Goal: Check status: Check status

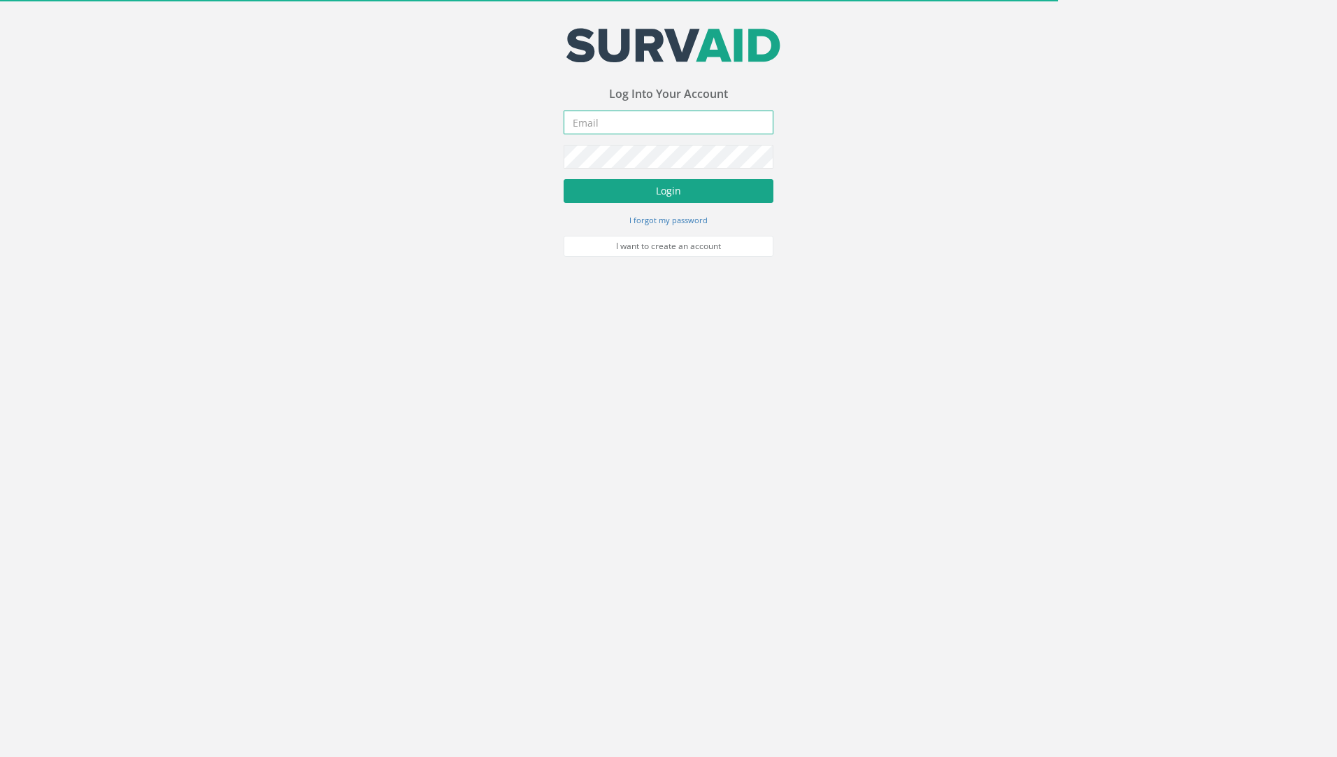
type input "[PERSON_NAME][EMAIL_ADDRESS][PERSON_NAME][DOMAIN_NAME]"
click at [618, 188] on button "Login" at bounding box center [669, 191] width 210 height 24
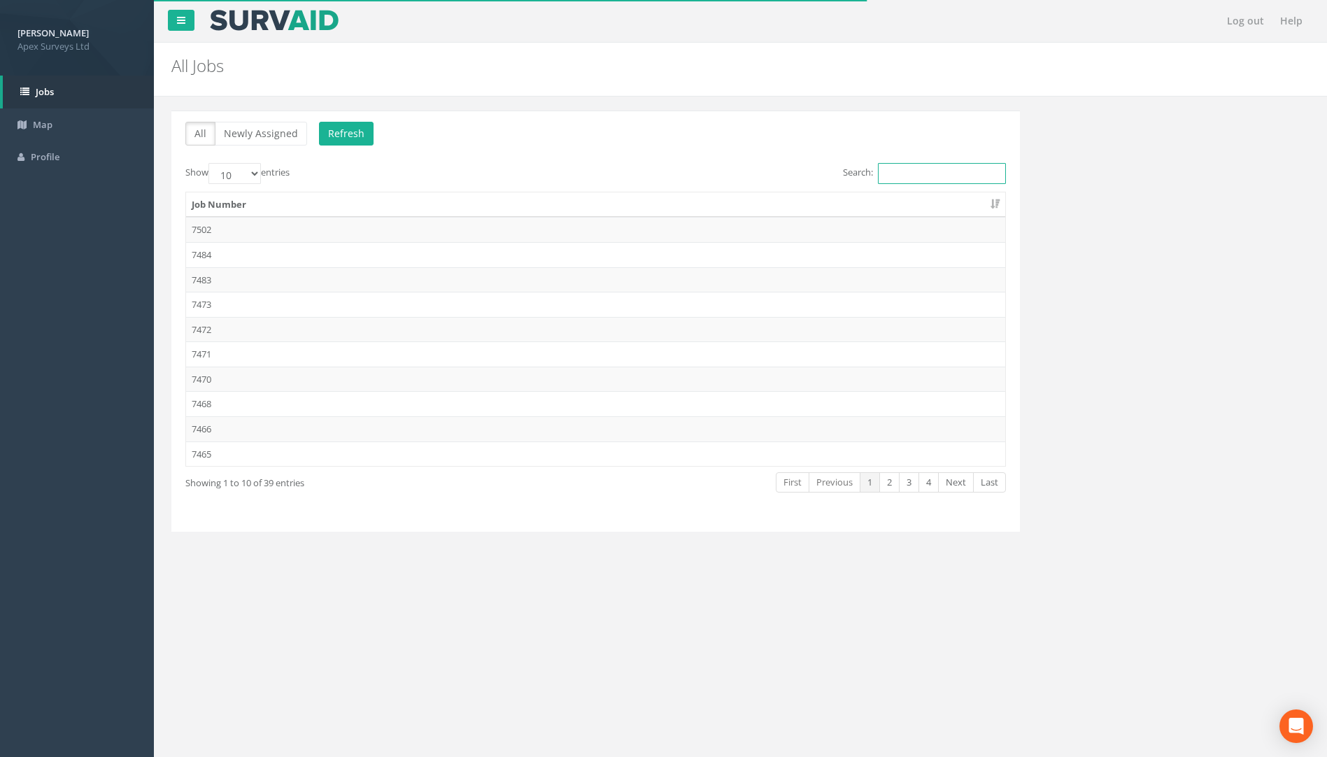
click at [898, 171] on input "Search:" at bounding box center [942, 173] width 128 height 21
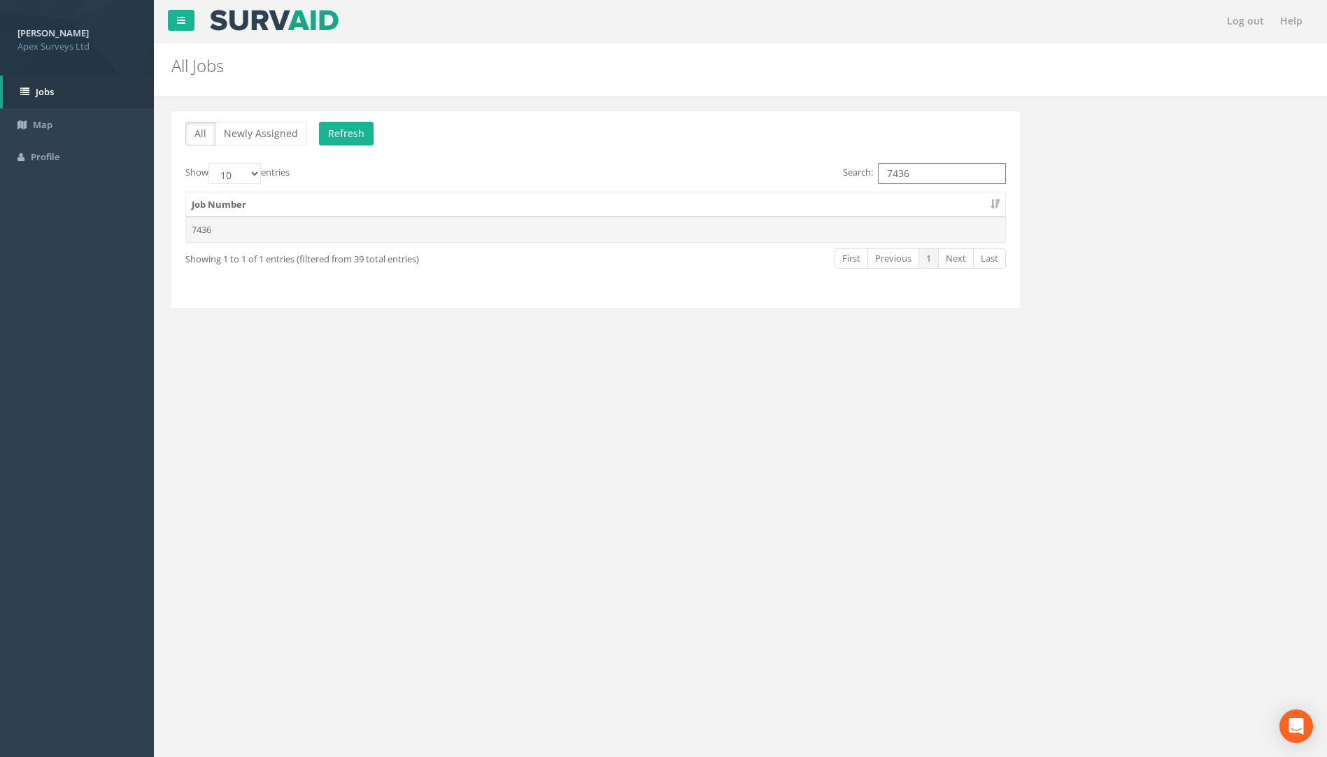
type input "7436"
click at [217, 234] on td "7436" at bounding box center [595, 229] width 819 height 25
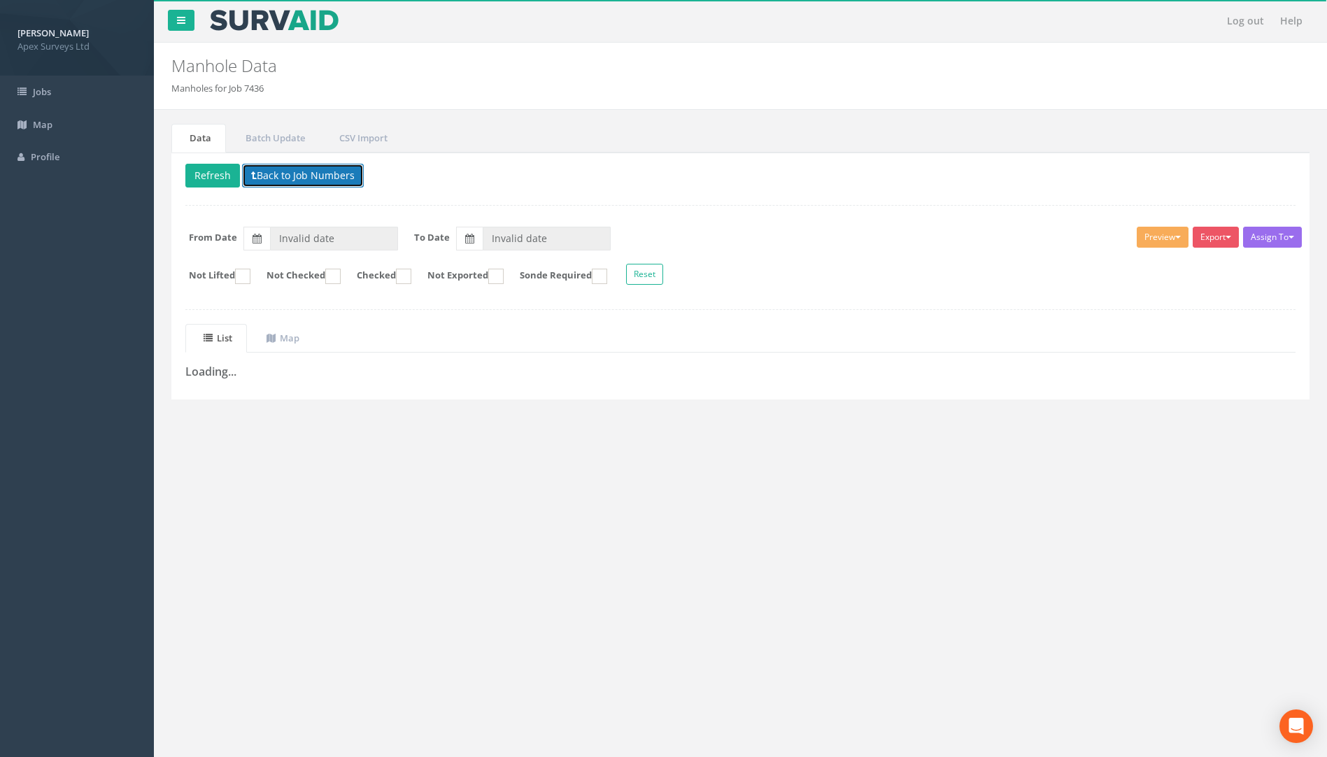
click at [271, 177] on button "Back to Job Numbers" at bounding box center [303, 176] width 122 height 24
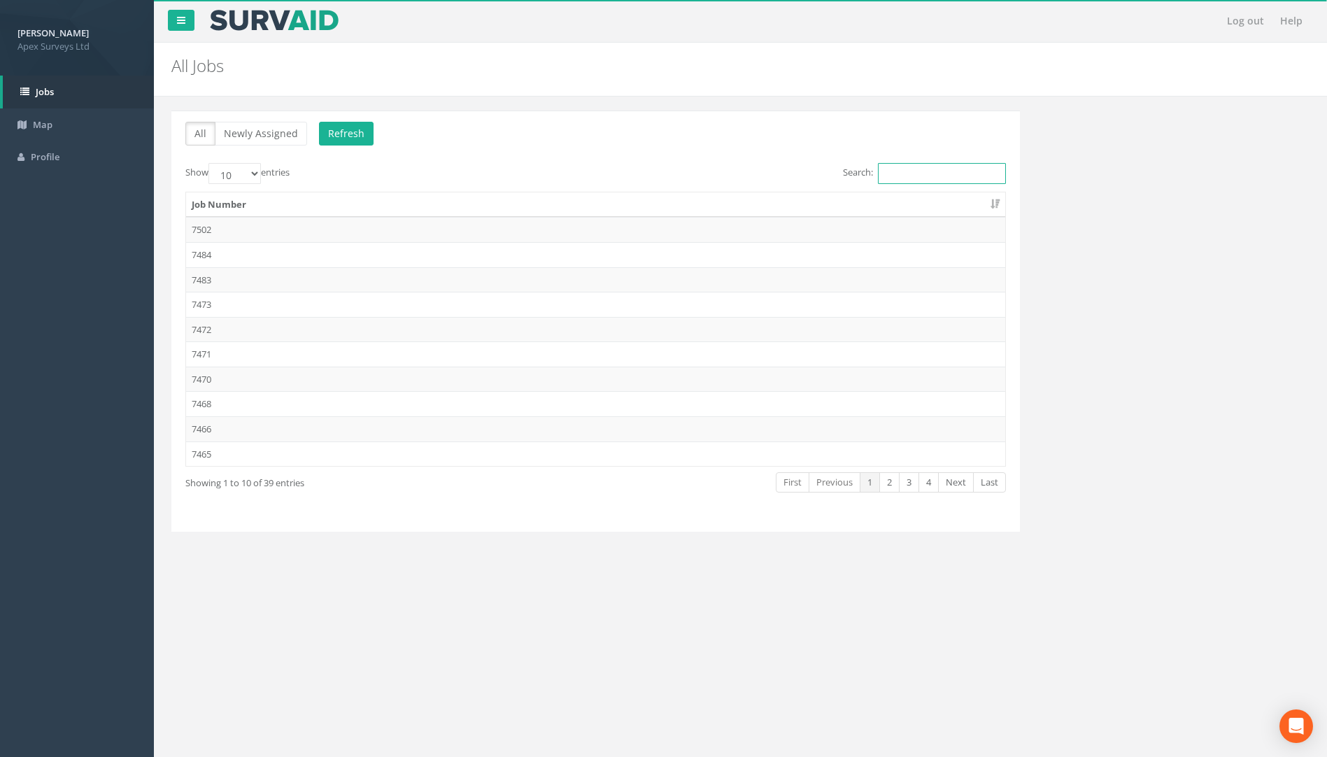
click at [911, 168] on input "Search:" at bounding box center [942, 173] width 128 height 21
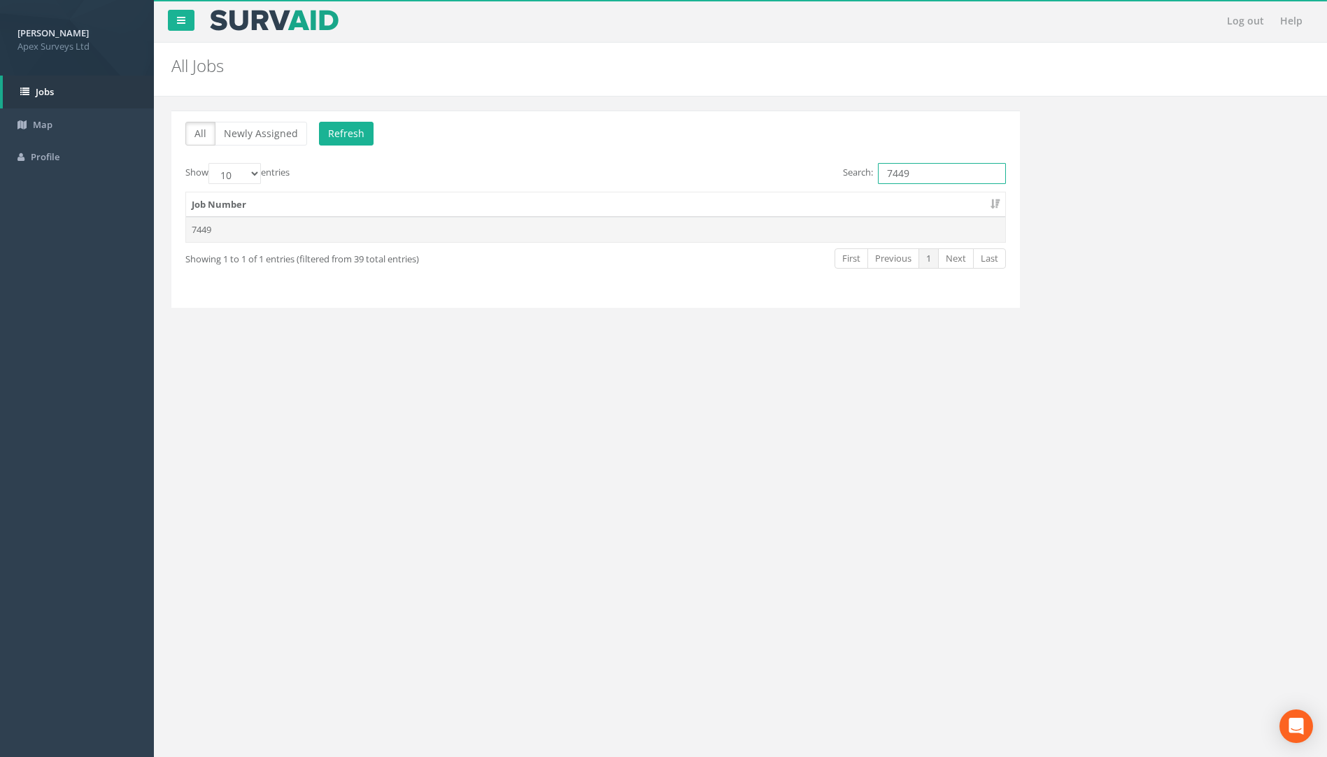
type input "7449"
click at [279, 225] on td "7449" at bounding box center [595, 229] width 819 height 25
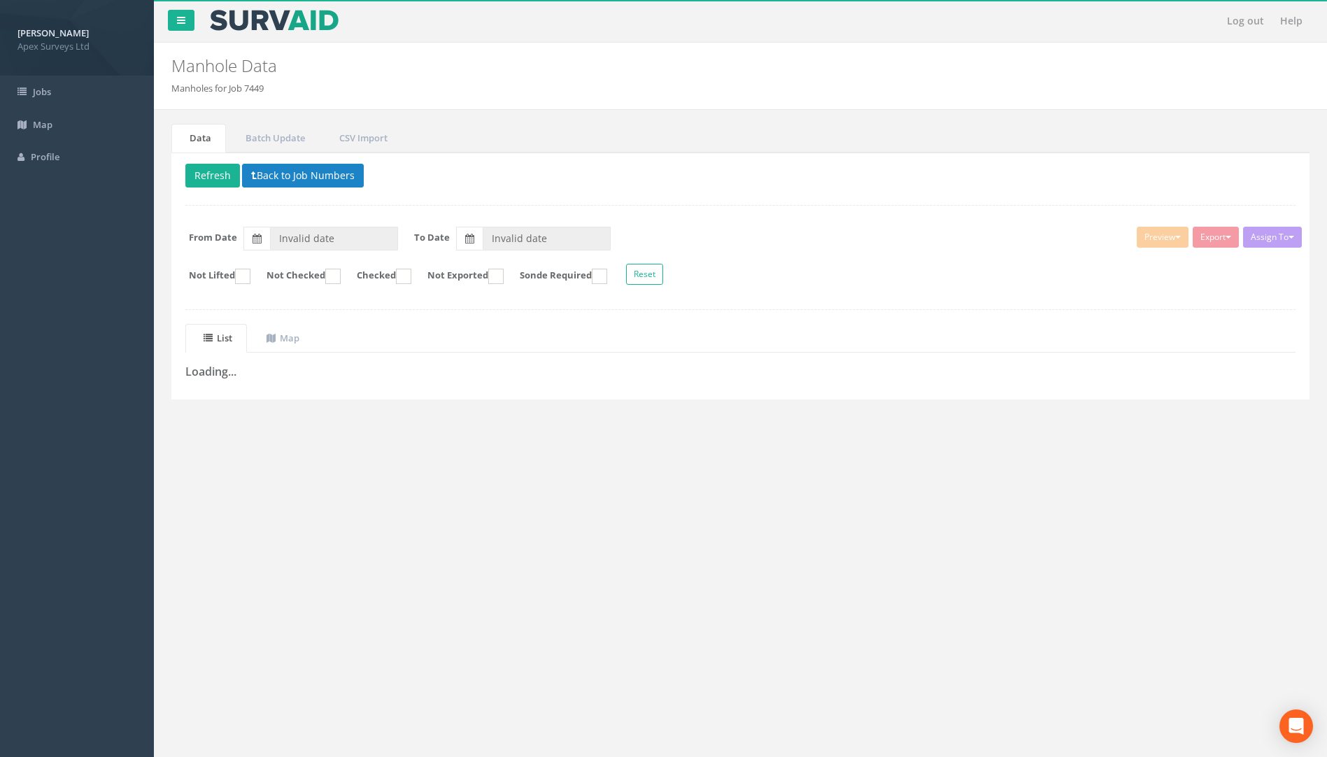
type input "[DATE]"
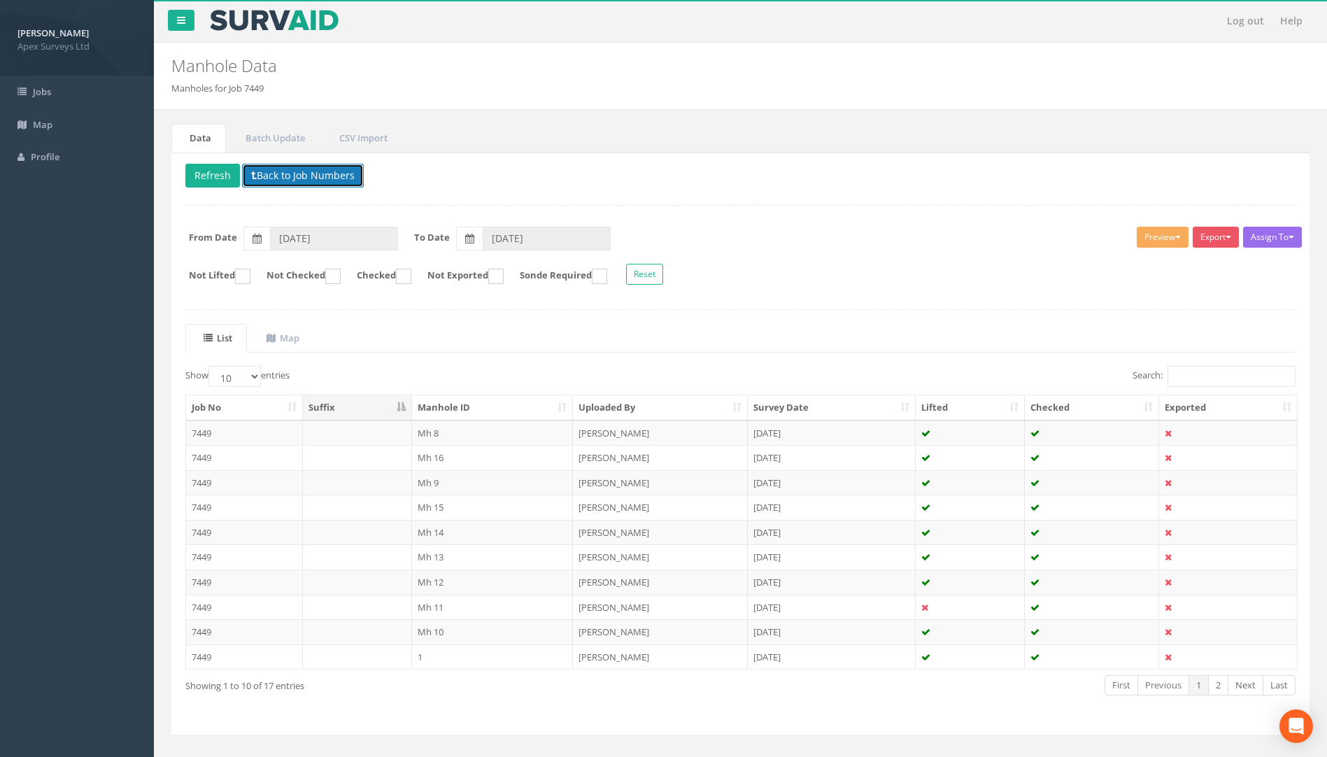
click at [308, 176] on button "Back to Job Numbers" at bounding box center [303, 176] width 122 height 24
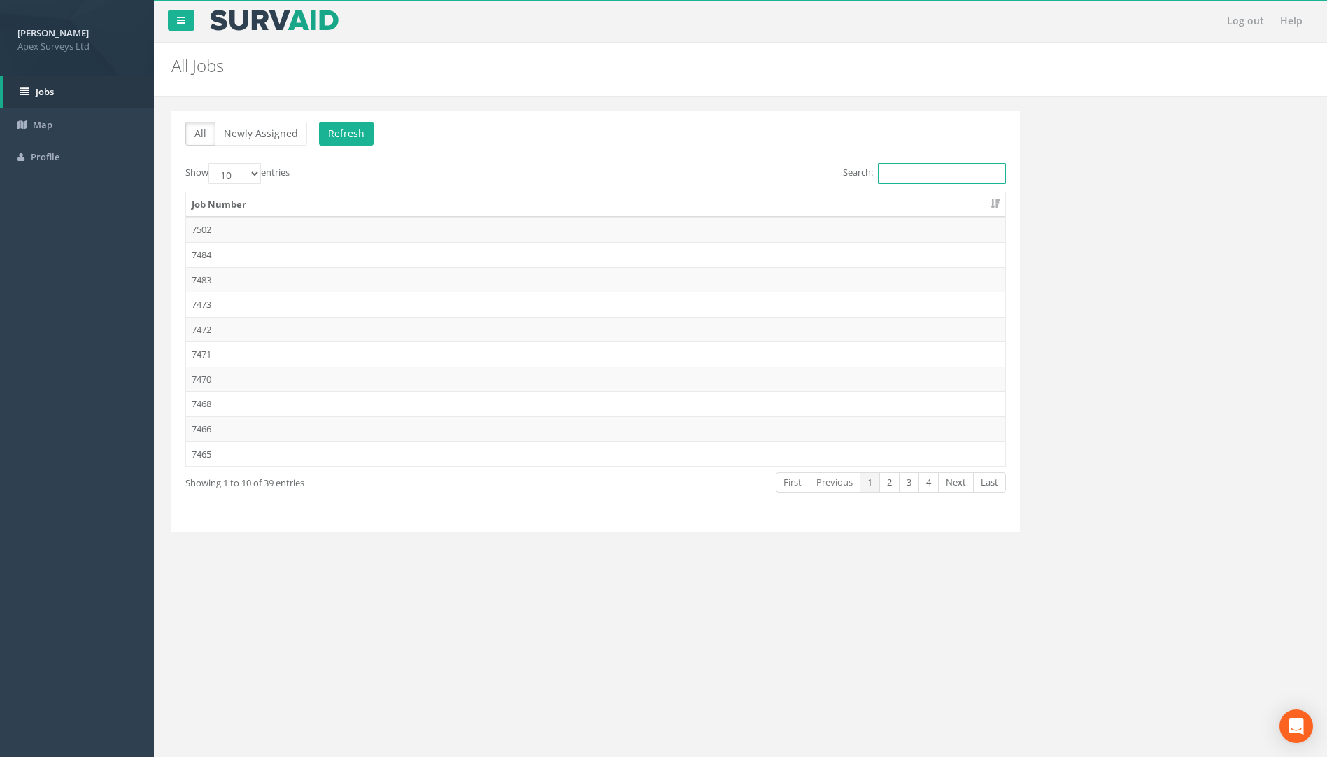
click at [929, 173] on input "Search:" at bounding box center [942, 173] width 128 height 21
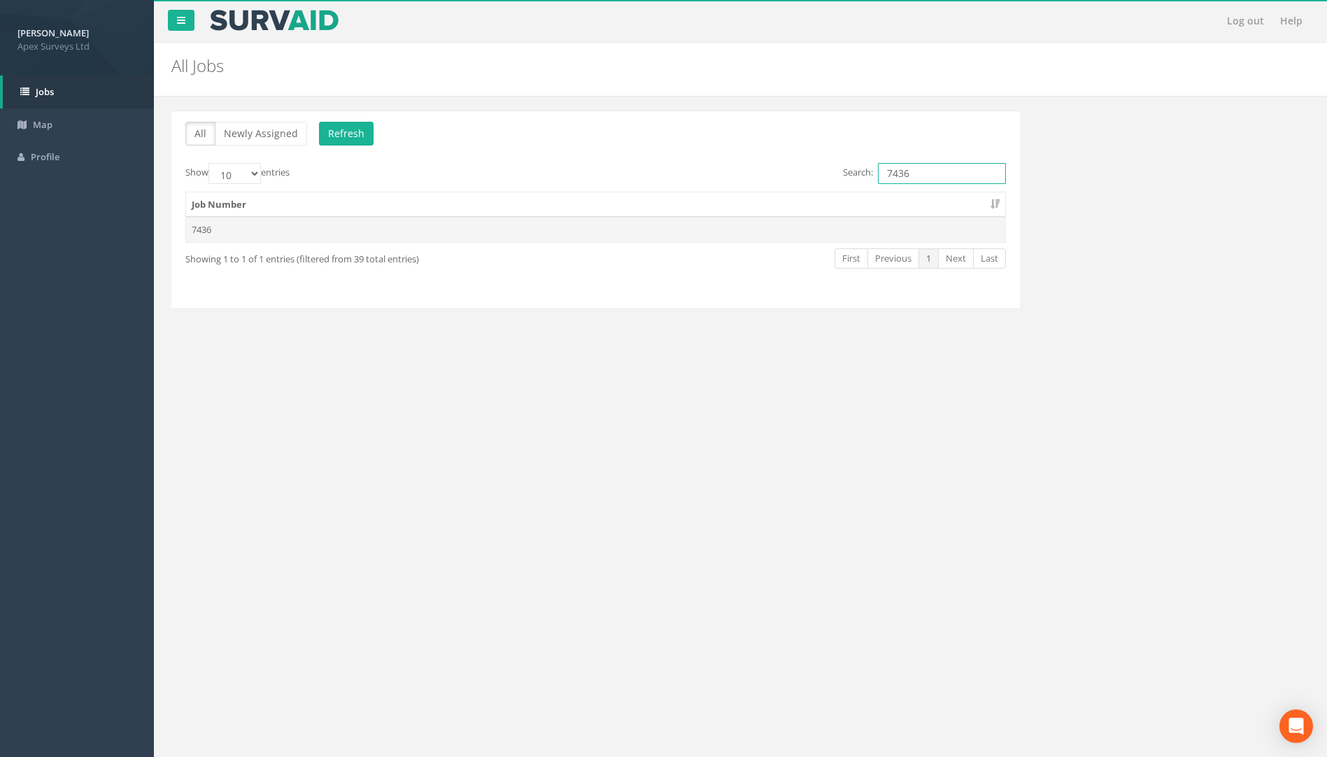
type input "7436"
click at [220, 228] on td "7436" at bounding box center [595, 229] width 819 height 25
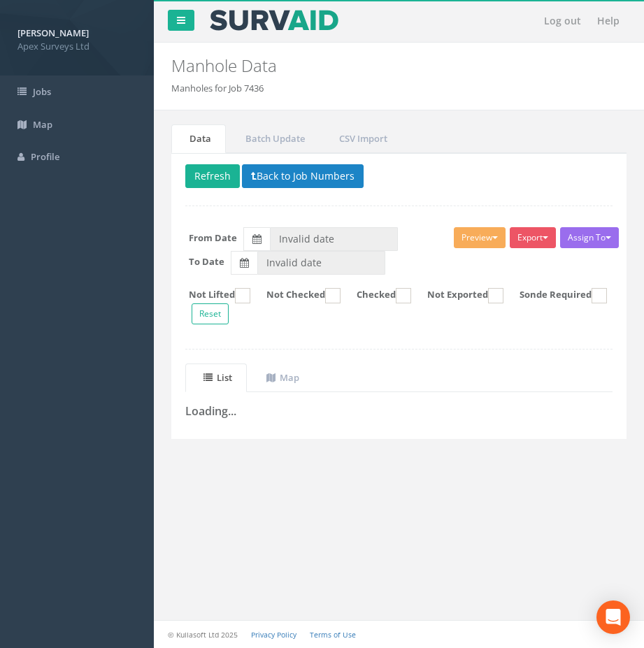
type input "[DATE]"
